Goal: Navigation & Orientation: Find specific page/section

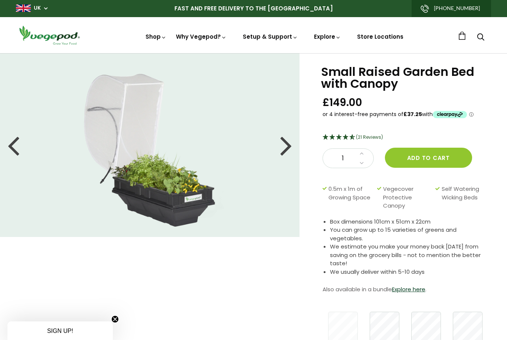
click at [254, 53] on img at bounding box center [254, 53] width 0 height 0
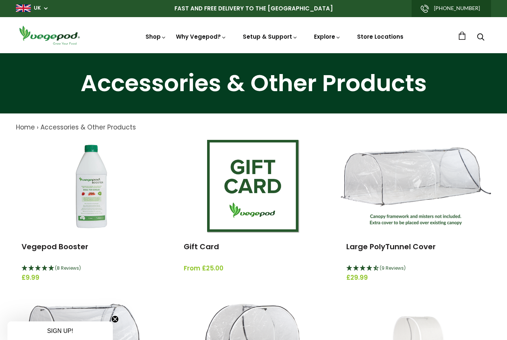
click at [378, 40] on link "Store Locations" at bounding box center [380, 37] width 46 height 8
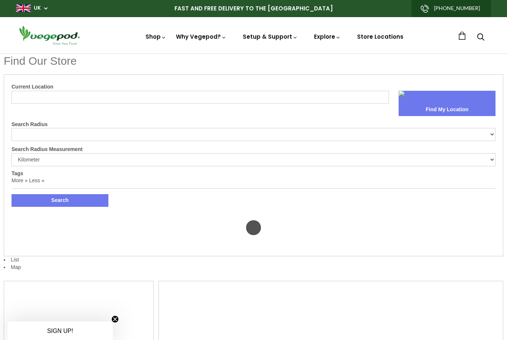
select select "m"
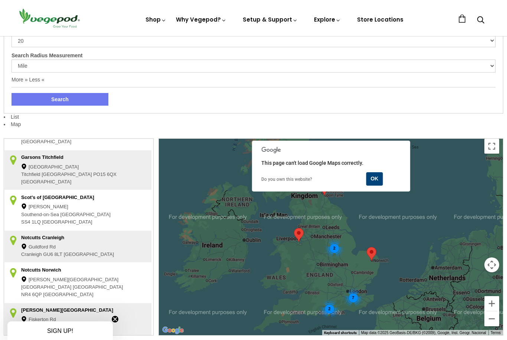
scroll to position [28, 0]
click at [38, 172] on span "Titchfield" at bounding box center [30, 175] width 19 height 7
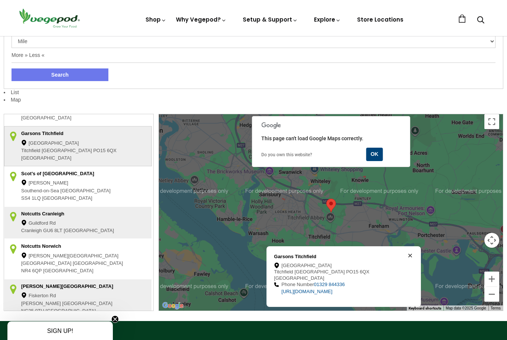
scroll to position [118, 0]
